Goal: Navigation & Orientation: Find specific page/section

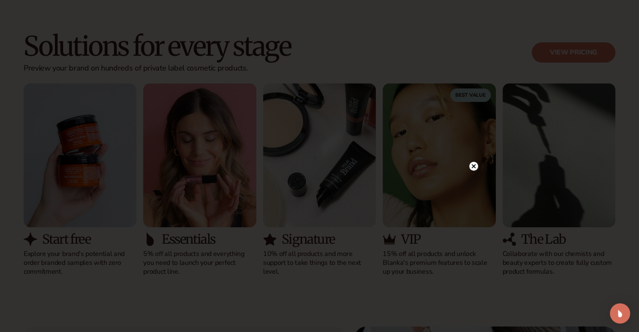
scroll to position [802, 0]
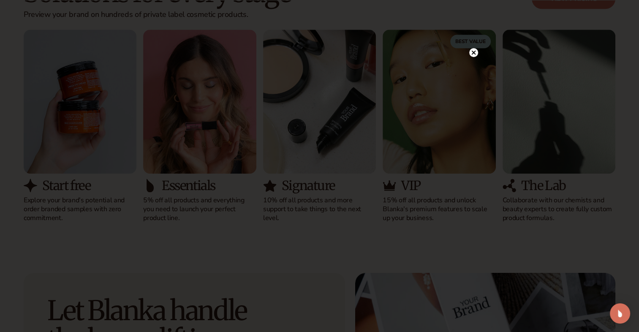
click at [474, 53] on icon at bounding box center [473, 52] width 4 height 4
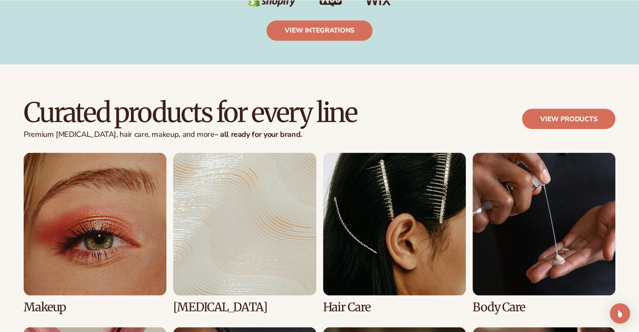
scroll to position [1647, 0]
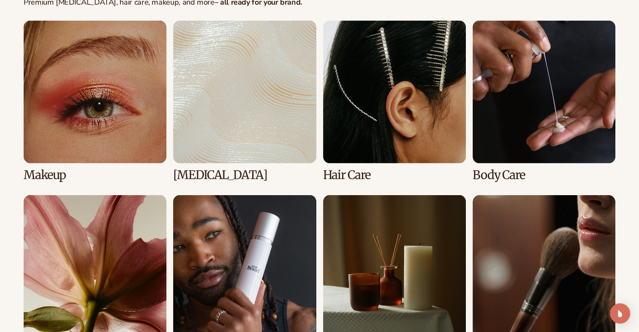
click at [244, 119] on link "2 / 8" at bounding box center [244, 101] width 143 height 161
click at [188, 174] on link "2 / 8" at bounding box center [244, 101] width 143 height 161
